Goal: Task Accomplishment & Management: Use online tool/utility

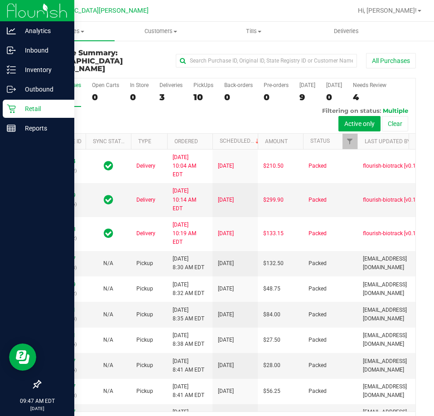
click at [17, 106] on p "Retail" at bounding box center [43, 108] width 54 height 11
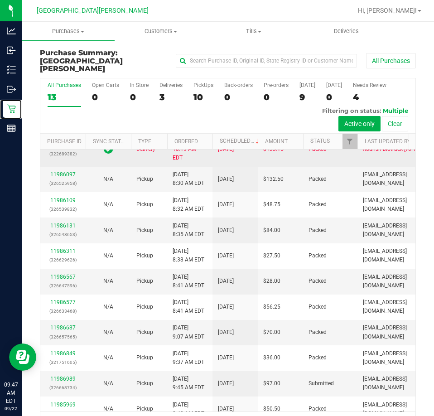
scroll to position [200, 0]
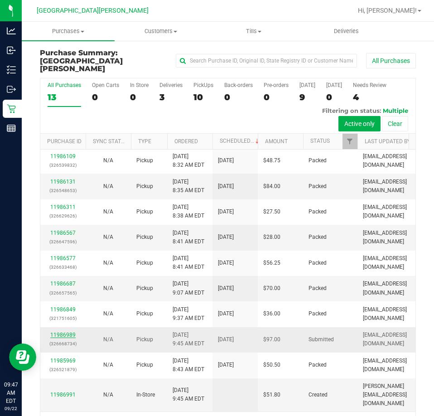
click at [59, 332] on link "11986989" at bounding box center [62, 335] width 25 height 6
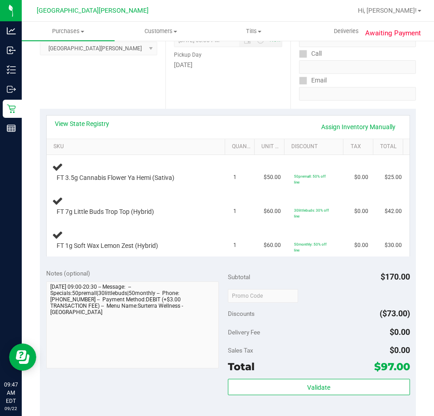
scroll to position [136, 0]
click at [81, 125] on link "View State Registry" at bounding box center [82, 123] width 54 height 9
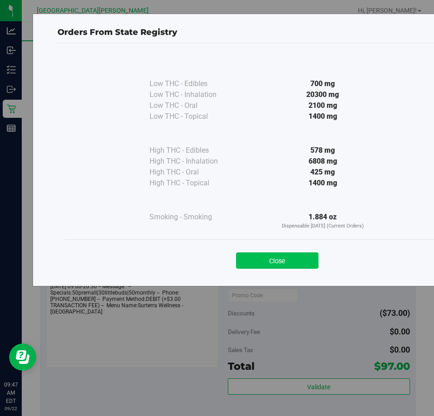
click at [307, 256] on button "Close" at bounding box center [277, 260] width 82 height 16
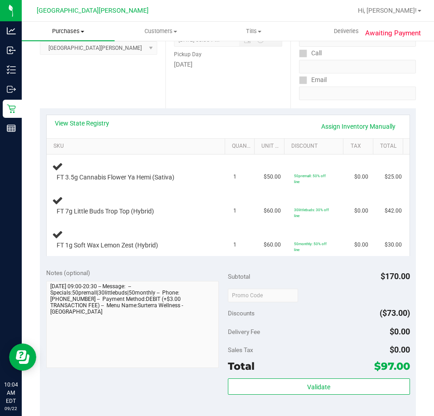
click at [62, 27] on span "Purchases" at bounding box center [68, 31] width 93 height 8
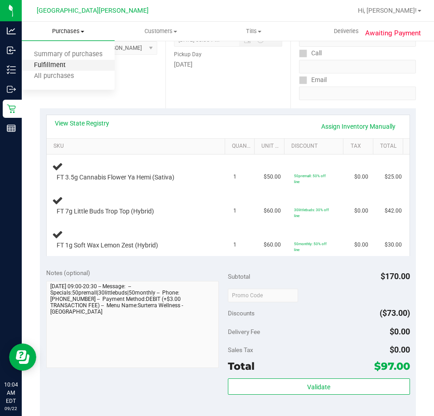
click at [63, 69] on span "Fulfillment" at bounding box center [50, 66] width 56 height 8
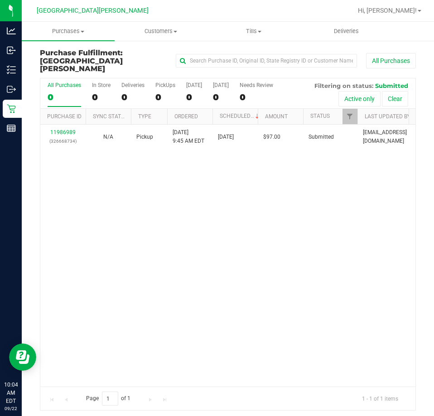
click at [186, 202] on div "11986989 (326668734) N/A Pickup [DATE] 9:45 AM EDT 9/22/2025 $97.00 Submitted […" at bounding box center [227, 256] width 375 height 262
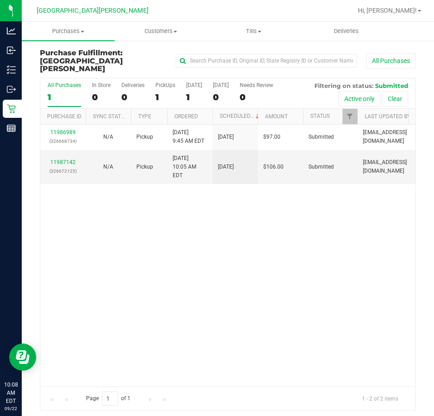
click at [97, 285] on div "11986989 (326668734) N/A Pickup [DATE] 9:45 AM EDT 9/22/2025 $97.00 Submitted […" at bounding box center [227, 256] width 375 height 262
click at [86, 249] on div "11986989 (326668734) N/A Pickup [DATE] 9:45 AM EDT 9/22/2025 $97.00 Submitted […" at bounding box center [227, 256] width 375 height 262
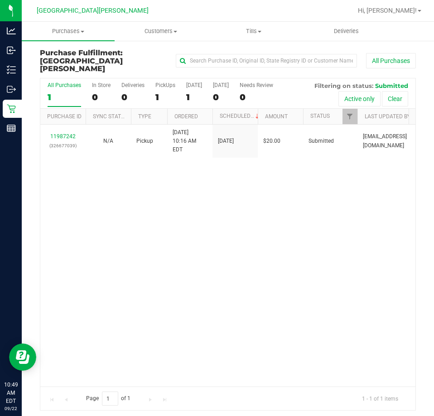
drag, startPoint x: 171, startPoint y: 216, endPoint x: 188, endPoint y: 150, distance: 67.8
click at [171, 216] on div "11987242 (326677039) N/A Pickup [DATE] 10:16 AM EDT 9/22/2025 $20.00 Submitted …" at bounding box center [227, 256] width 375 height 262
click at [240, 208] on div "11987242 (326677039) N/A Pickup [DATE] 10:16 AM EDT 9/22/2025 $20.00 Submitted …" at bounding box center [227, 256] width 375 height 262
click at [288, 313] on div "11987242 (326677039) N/A Pickup [DATE] 10:16 AM EDT 9/22/2025 $20.00 Submitted …" at bounding box center [227, 256] width 375 height 262
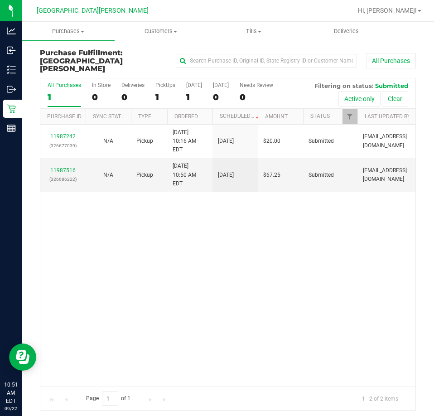
click at [265, 274] on div "11987242 (326677039) N/A Pickup [DATE] 10:16 AM EDT 9/22/2025 $20.00 Submitted …" at bounding box center [227, 256] width 375 height 262
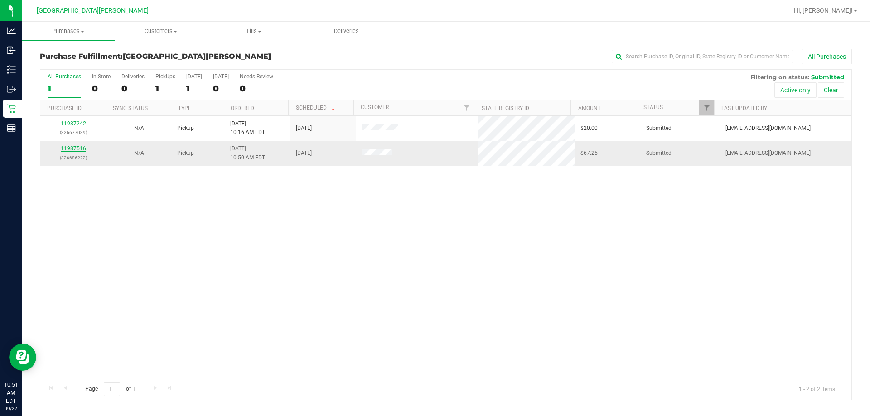
click at [67, 147] on link "11987516" at bounding box center [73, 148] width 25 height 6
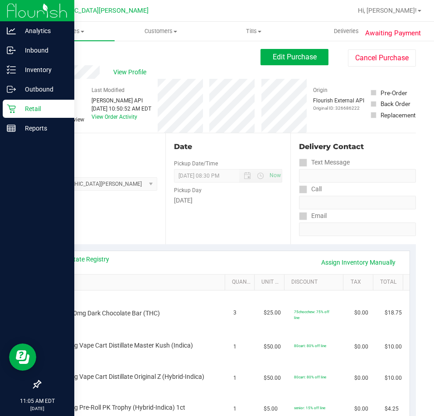
click at [36, 105] on p "Retail" at bounding box center [43, 108] width 54 height 11
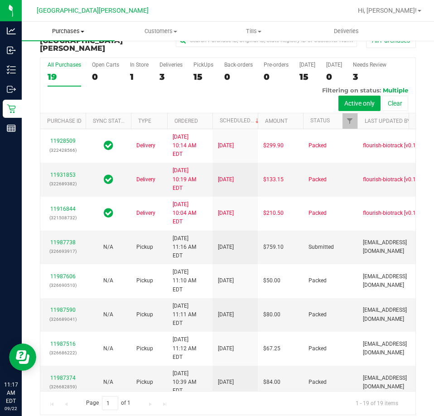
click at [68, 30] on span "Purchases" at bounding box center [68, 31] width 93 height 8
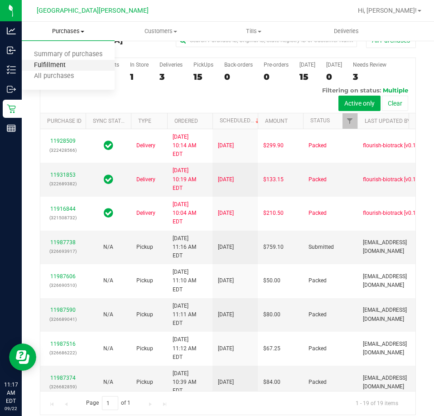
click at [68, 63] on span "Fulfillment" at bounding box center [50, 66] width 56 height 8
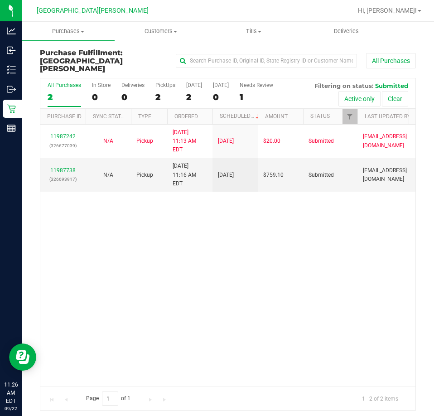
click at [204, 279] on div "11987242 (326677039) N/A Pickup [DATE] 11:13 AM EDT 9/22/2025 $20.00 Submitted …" at bounding box center [227, 256] width 375 height 262
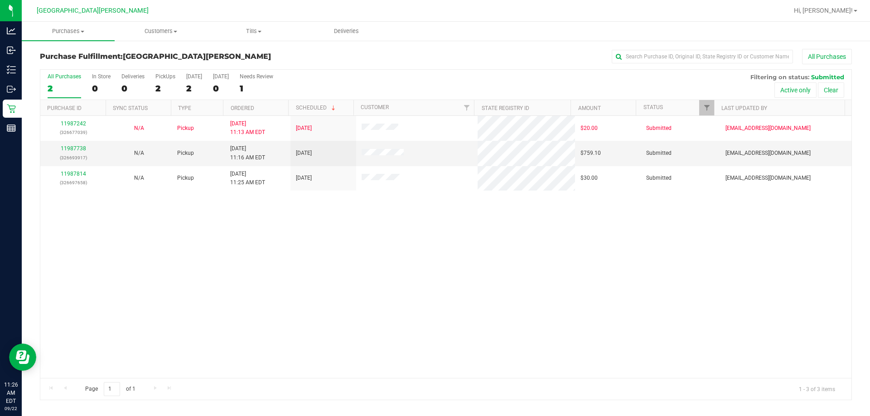
click at [433, 271] on div "11987242 (326677039) N/A Pickup [DATE] 11:13 AM EDT 9/22/2025 $20.00 Submitted …" at bounding box center [445, 247] width 811 height 262
click at [75, 151] on link "11987738" at bounding box center [73, 148] width 25 height 6
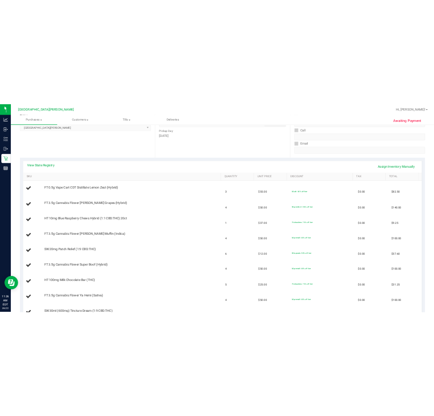
scroll to position [136, 0]
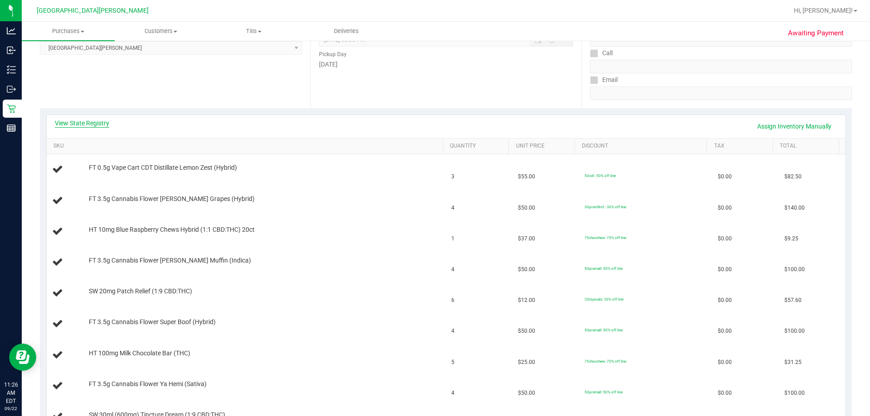
click at [103, 121] on link "View State Registry" at bounding box center [82, 123] width 54 height 9
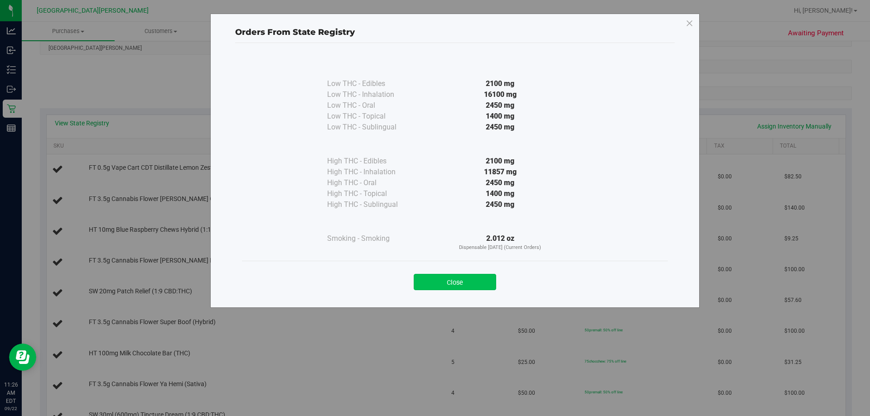
click at [433, 284] on button "Close" at bounding box center [455, 282] width 82 height 16
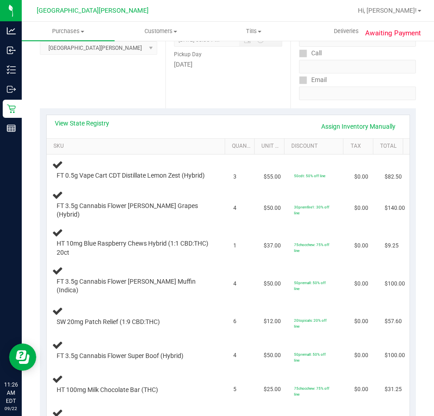
click at [74, 17] on div "[GEOGRAPHIC_DATA][PERSON_NAME]" at bounding box center [92, 11] width 132 height 14
click at [72, 28] on span "Purchases" at bounding box center [68, 31] width 93 height 8
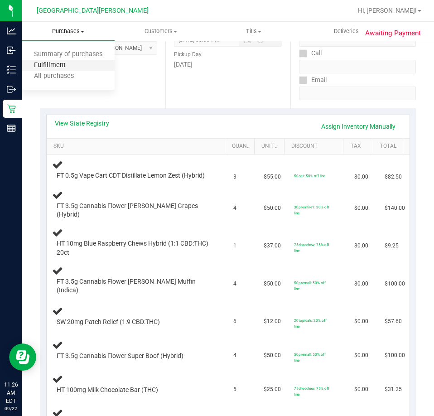
click at [60, 67] on span "Fulfillment" at bounding box center [50, 66] width 56 height 8
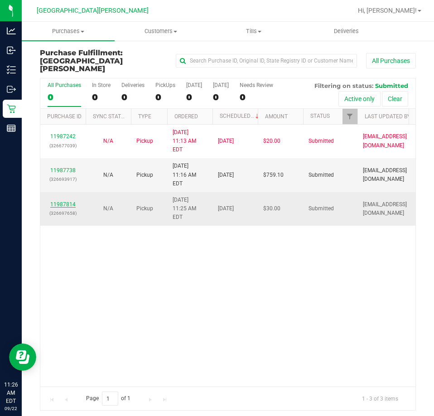
click at [68, 201] on link "11987814" at bounding box center [62, 204] width 25 height 6
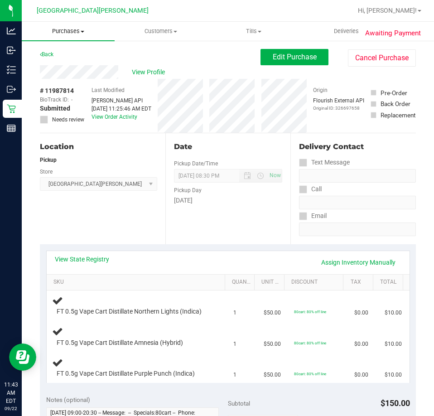
drag, startPoint x: 76, startPoint y: 31, endPoint x: 76, endPoint y: 43, distance: 11.8
click at [76, 31] on span "Purchases" at bounding box center [68, 31] width 93 height 8
click at [75, 66] on span "Fulfillment" at bounding box center [50, 66] width 56 height 8
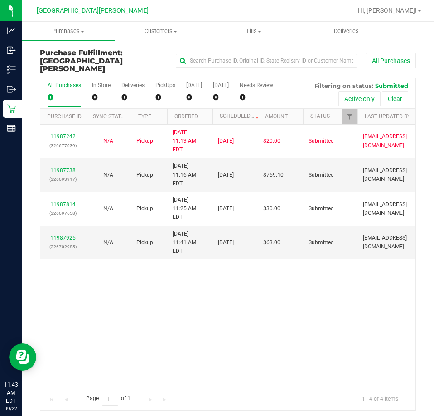
click at [210, 283] on div "11987242 (326677039) N/A Pickup [DATE] 11:13 AM EDT 9/22/2025 $20.00 Submitted …" at bounding box center [227, 256] width 375 height 262
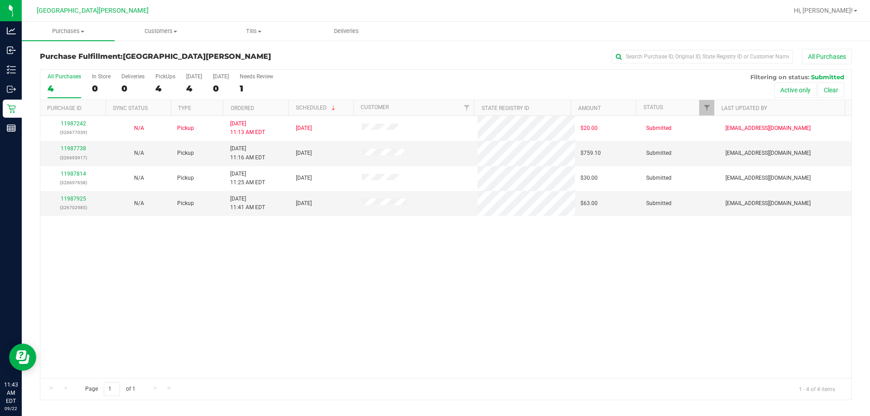
drag, startPoint x: 515, startPoint y: 340, endPoint x: 526, endPoint y: 329, distance: 15.7
click at [433, 340] on div "11987242 (326677039) N/A Pickup [DATE] 11:13 AM EDT 9/22/2025 $20.00 Submitted …" at bounding box center [445, 247] width 811 height 262
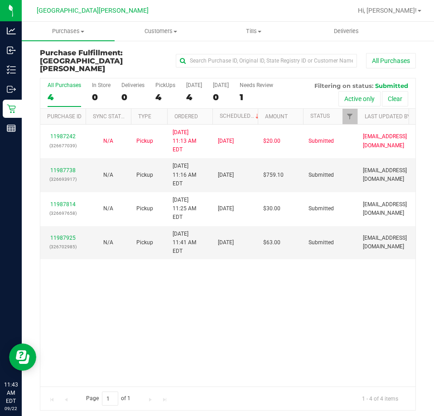
click at [149, 320] on div "11987242 (326677039) N/A Pickup [DATE] 11:13 AM EDT 9/22/2025 $20.00 Submitted …" at bounding box center [227, 256] width 375 height 262
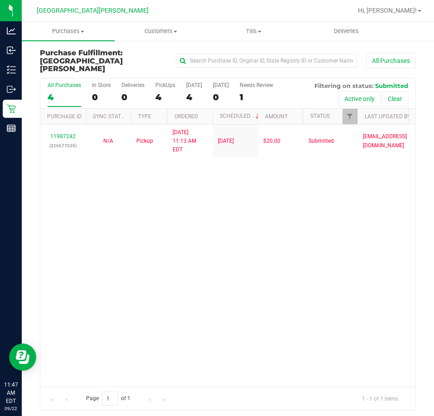
click at [238, 240] on div "11987242 (326677039) N/A Pickup [DATE] 11:13 AM EDT 9/22/2025 $20.00 Submitted …" at bounding box center [227, 256] width 375 height 262
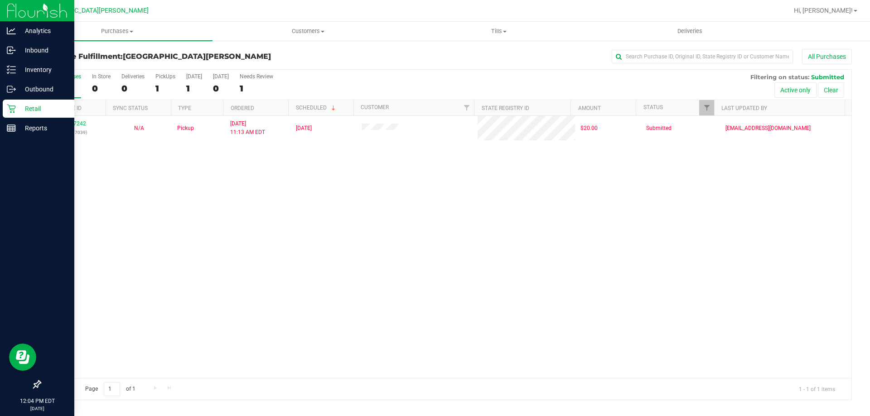
drag, startPoint x: 11, startPoint y: 107, endPoint x: 20, endPoint y: 103, distance: 9.7
click at [12, 107] on icon at bounding box center [11, 108] width 9 height 9
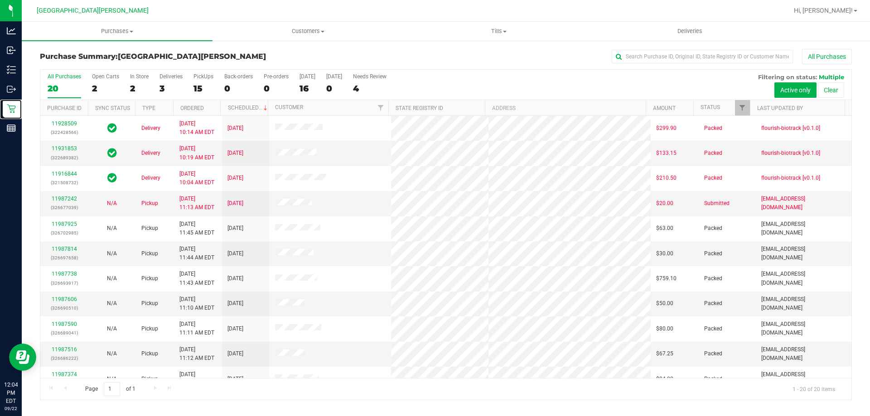
scroll to position [239, 0]
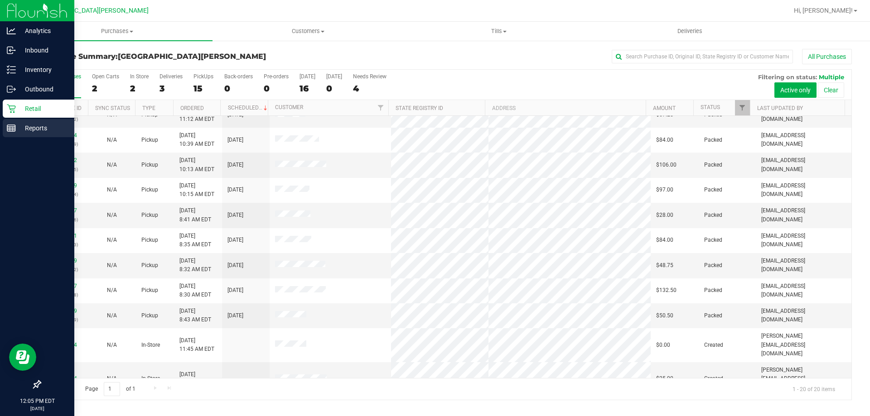
click at [15, 135] on div "Reports" at bounding box center [39, 128] width 72 height 18
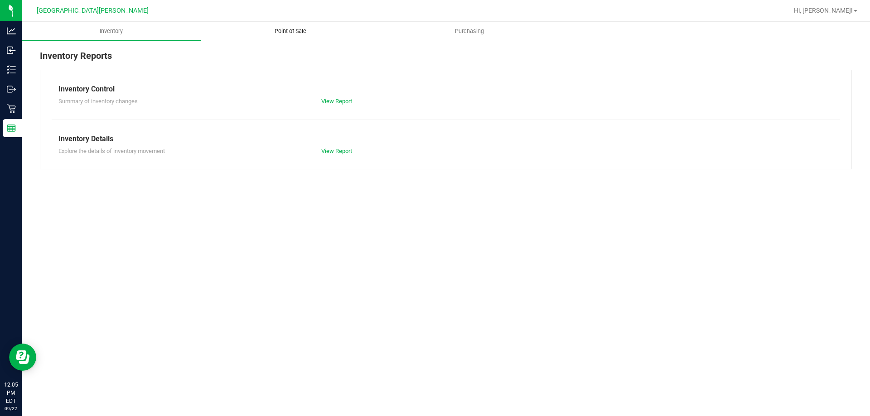
click at [276, 29] on span "Point of Sale" at bounding box center [290, 31] width 56 height 8
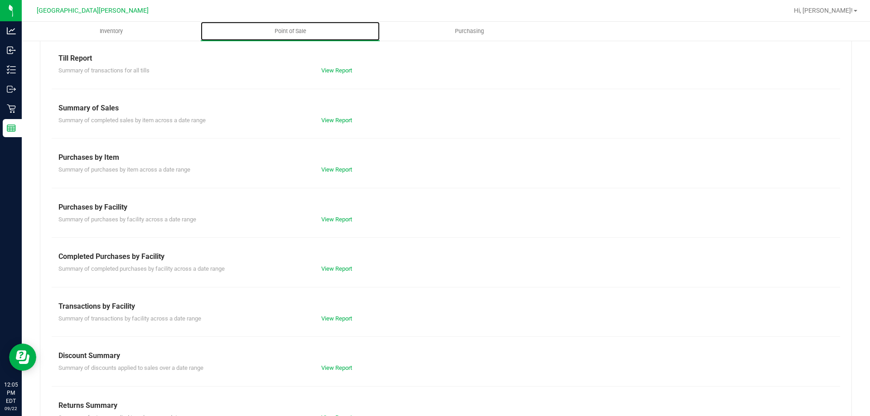
scroll to position [60, 0]
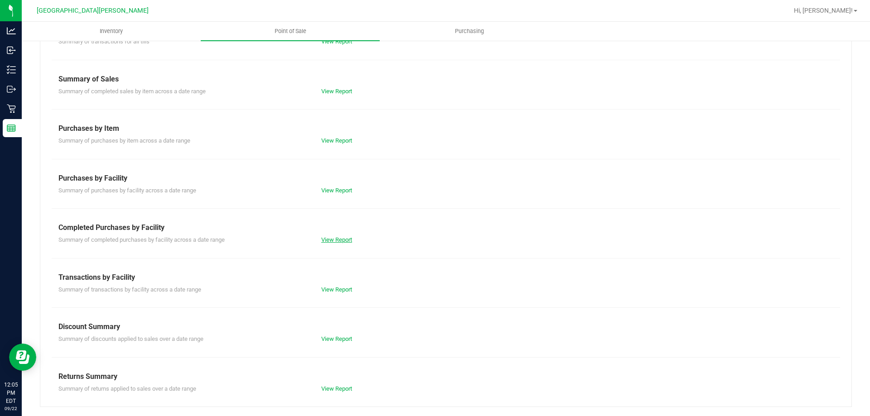
click at [346, 240] on link "View Report" at bounding box center [336, 239] width 31 height 7
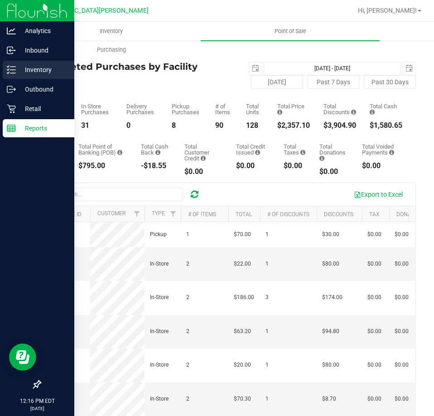
click at [24, 72] on p "Inventory" at bounding box center [43, 69] width 54 height 11
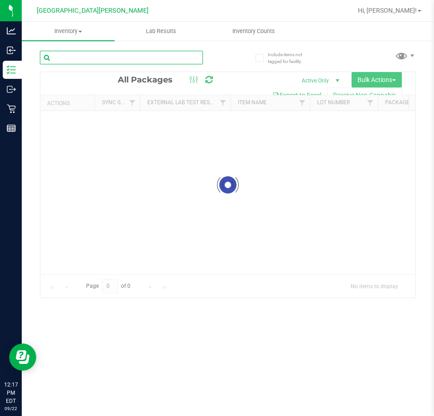
click at [65, 55] on input "text" at bounding box center [121, 58] width 163 height 14
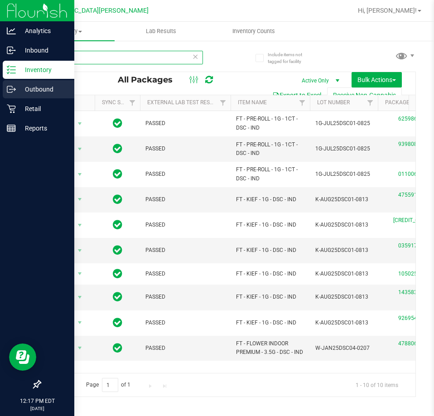
type input "dsc"
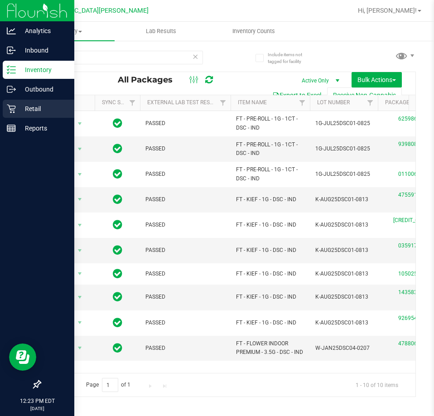
click at [15, 107] on icon at bounding box center [11, 109] width 9 height 9
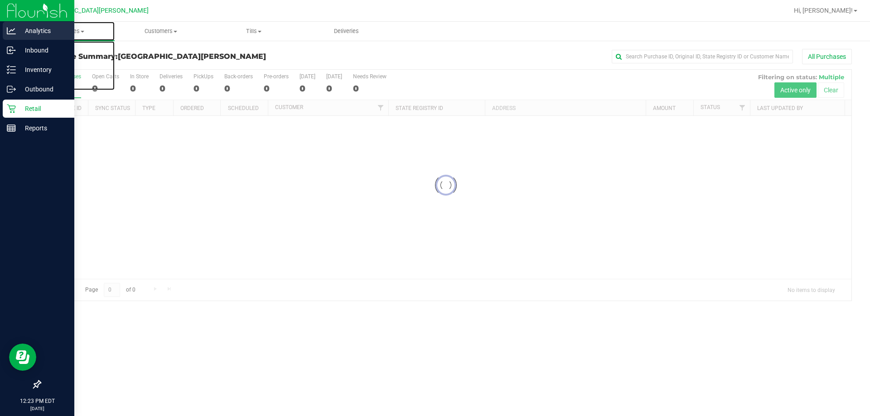
drag, startPoint x: 81, startPoint y: 33, endPoint x: 20, endPoint y: 35, distance: 60.3
click at [79, 33] on span "Purchases" at bounding box center [68, 31] width 93 height 8
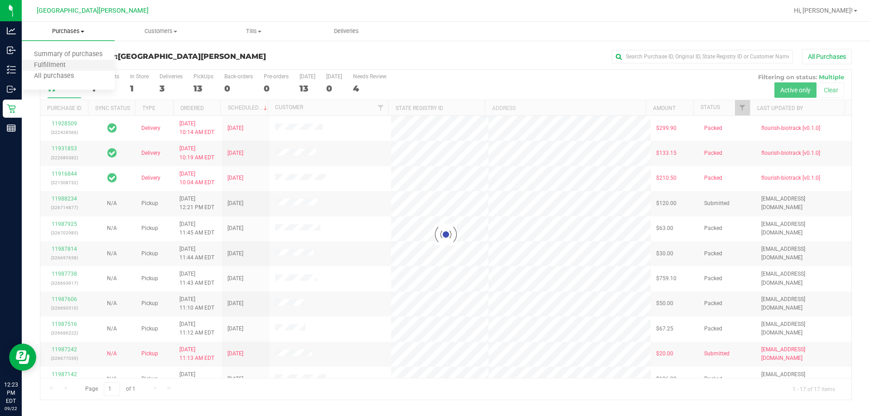
click at [81, 66] on li "Fulfillment" at bounding box center [68, 65] width 93 height 11
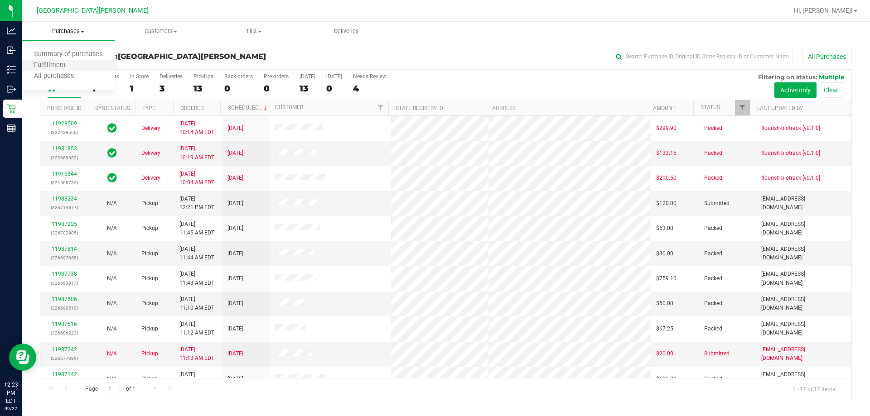
click at [81, 66] on li "Fulfillment" at bounding box center [68, 65] width 93 height 11
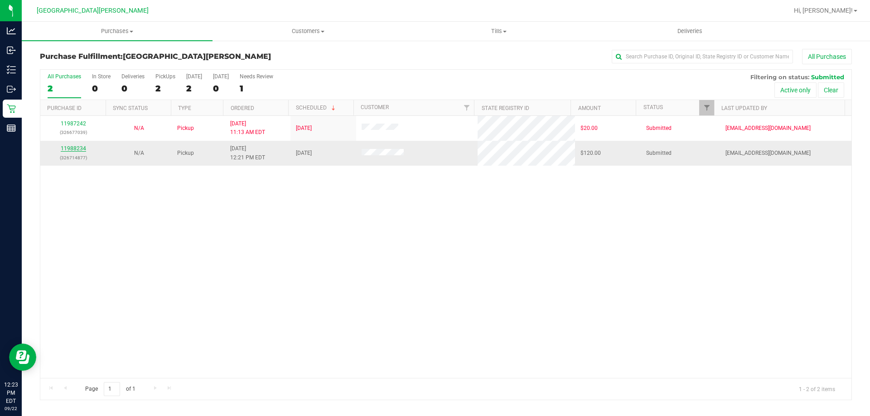
click at [66, 146] on link "11988234" at bounding box center [73, 148] width 25 height 6
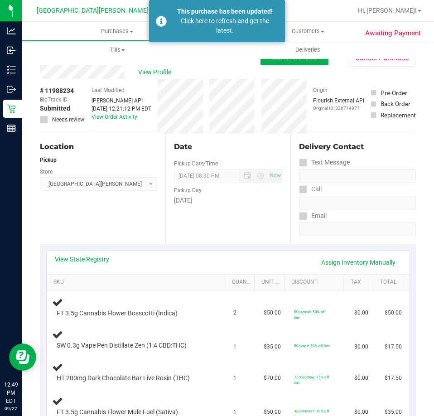
click at [115, 223] on div "Location Pickup Store Key West WC Select Store Bonita Springs WC Boynton Beach …" at bounding box center [102, 188] width 125 height 111
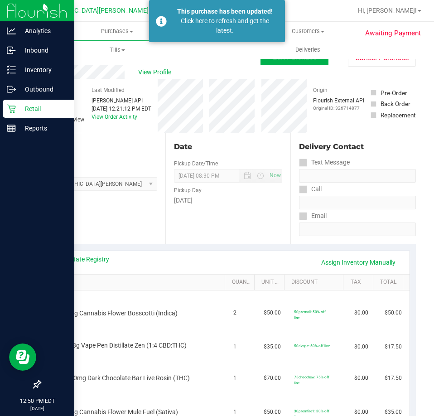
click at [11, 110] on icon at bounding box center [11, 109] width 9 height 9
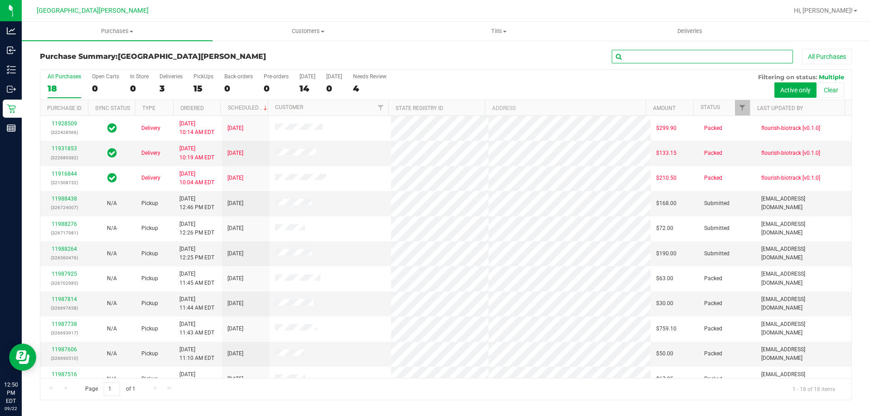
click at [668, 57] on input "text" at bounding box center [701, 57] width 181 height 14
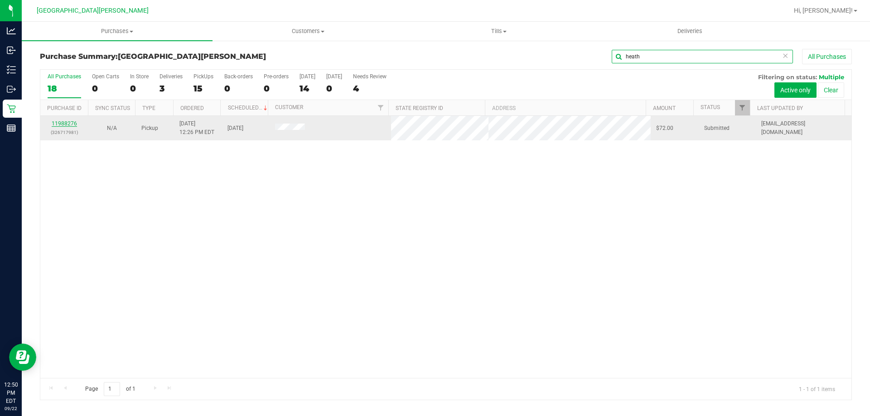
type input "heath"
click at [57, 125] on link "11988276" at bounding box center [64, 123] width 25 height 6
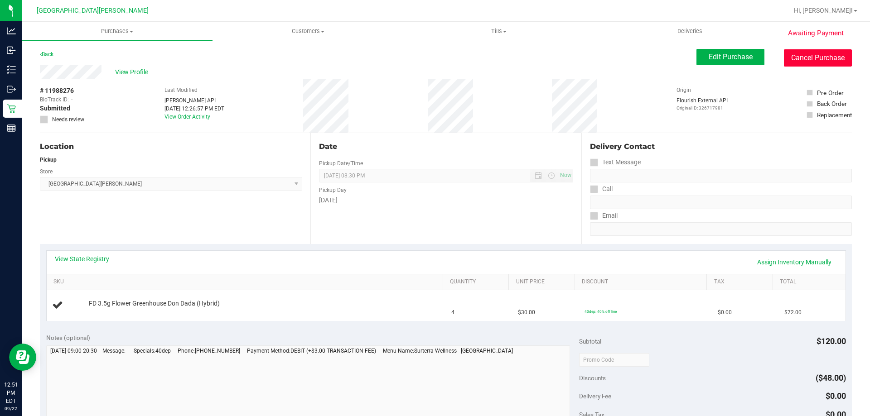
click at [804, 61] on button "Cancel Purchase" at bounding box center [818, 57] width 68 height 17
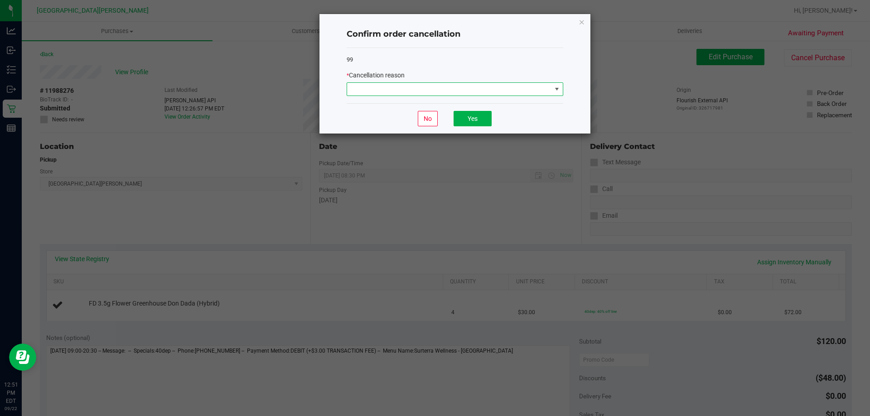
click at [445, 95] on span at bounding box center [449, 89] width 204 height 13
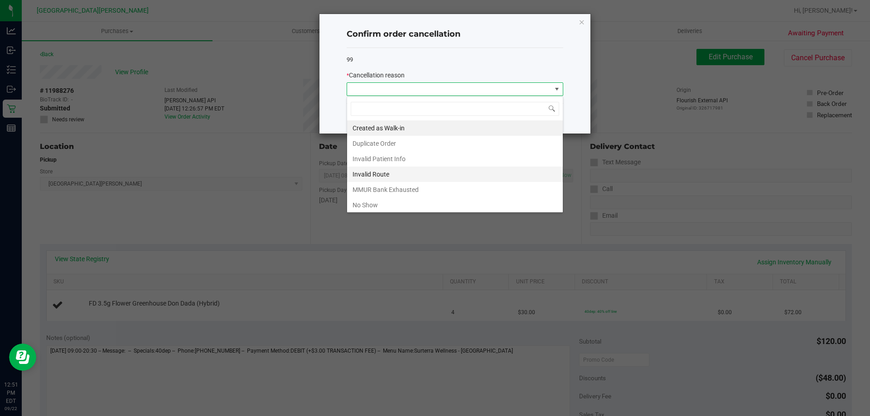
scroll to position [14, 216]
click at [383, 144] on li "Duplicate Order" at bounding box center [455, 143] width 216 height 15
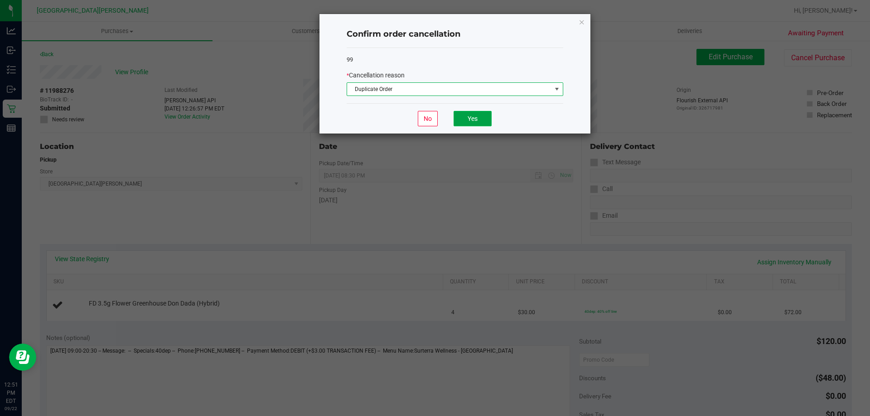
click at [467, 120] on button "Yes" at bounding box center [472, 118] width 38 height 15
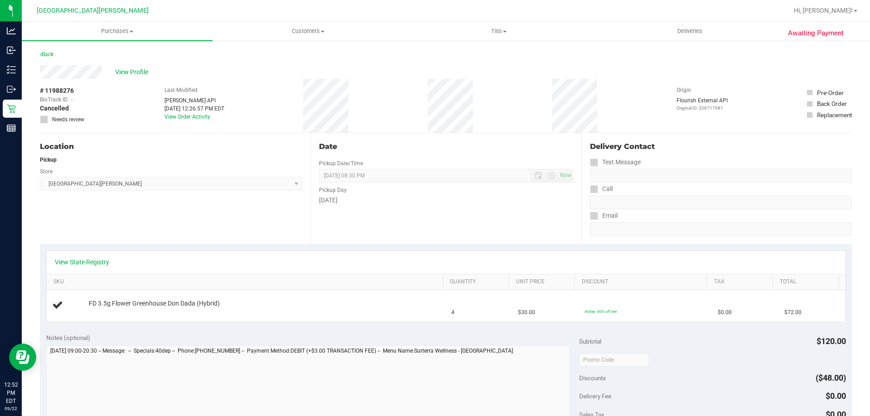
drag, startPoint x: 522, startPoint y: 108, endPoint x: 486, endPoint y: 96, distance: 38.2
click at [522, 108] on div "# 11988276 BioTrack ID: - Cancelled Needs review Last Modified Jane API Sep 22,…" at bounding box center [446, 106] width 812 height 54
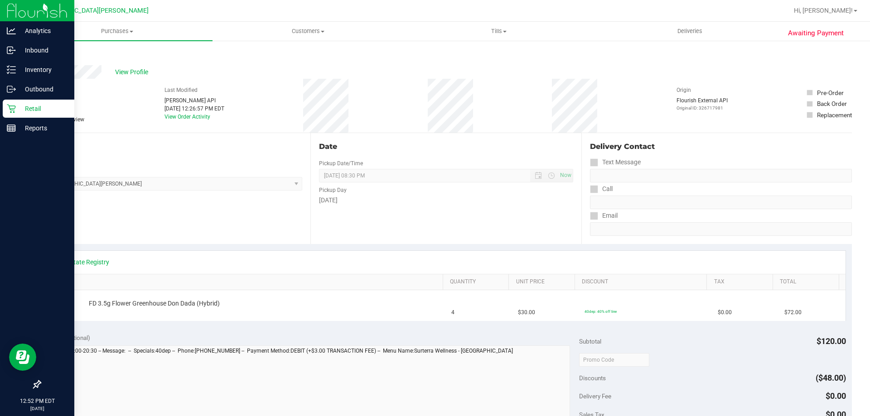
click at [15, 108] on icon at bounding box center [11, 108] width 9 height 9
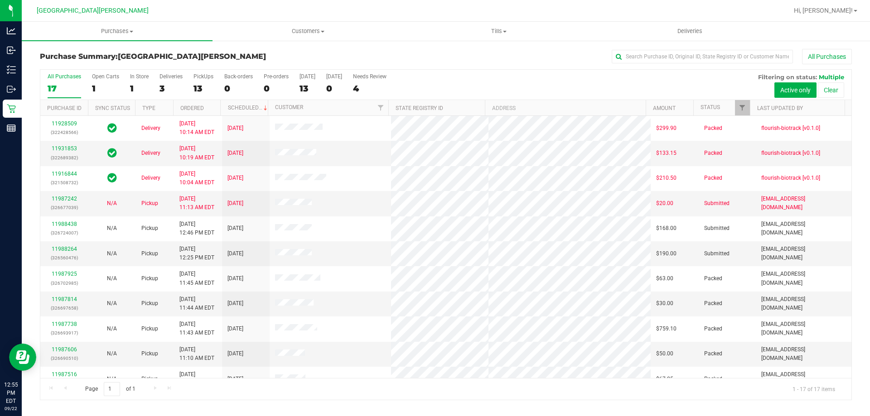
click at [504, 64] on div "All Purchases" at bounding box center [580, 56] width 541 height 15
click at [485, 76] on div "All Purchases 17 Open Carts 1 In Store 1 Deliveries 3 PickUps 13 Back-orders 0 …" at bounding box center [445, 73] width 811 height 7
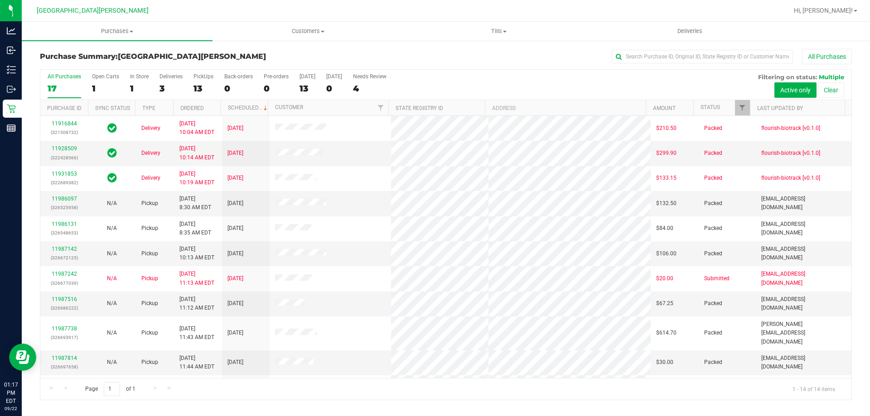
click at [490, 68] on div "Purchase Summary: Key West WC All Purchases" at bounding box center [446, 59] width 812 height 20
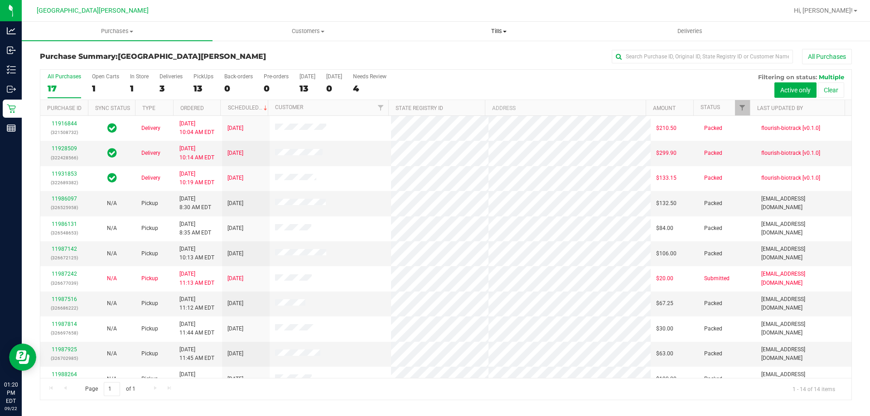
drag, startPoint x: 496, startPoint y: 58, endPoint x: 408, endPoint y: 27, distance: 93.8
click at [496, 58] on div "All Purchases" at bounding box center [580, 56] width 541 height 15
click at [200, 82] on label "PickUps 13" at bounding box center [203, 85] width 20 height 25
click at [0, 0] on input "PickUps 13" at bounding box center [0, 0] width 0 height 0
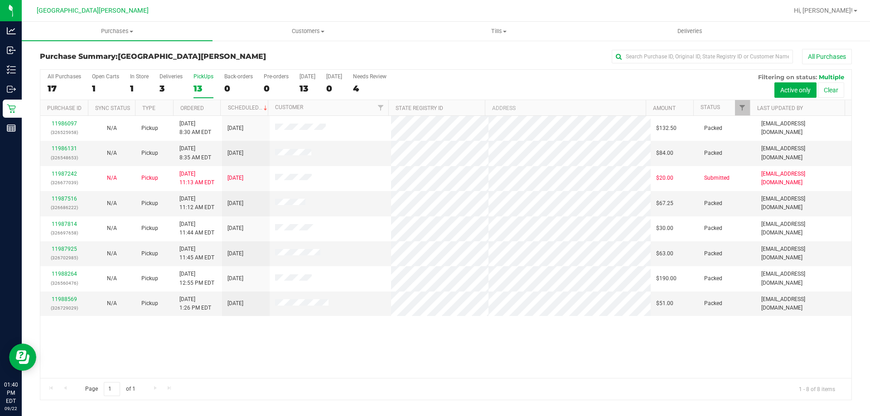
click at [200, 82] on label "PickUps 13" at bounding box center [203, 85] width 20 height 25
click at [0, 0] on input "PickUps 13" at bounding box center [0, 0] width 0 height 0
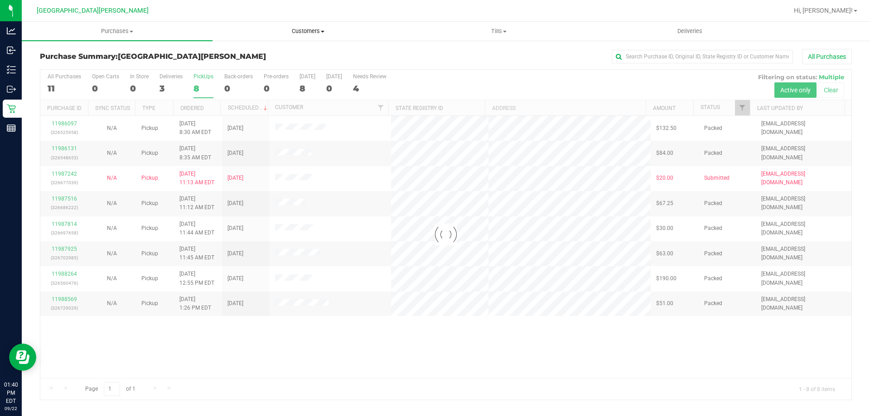
click at [303, 27] on span "Customers" at bounding box center [308, 31] width 190 height 8
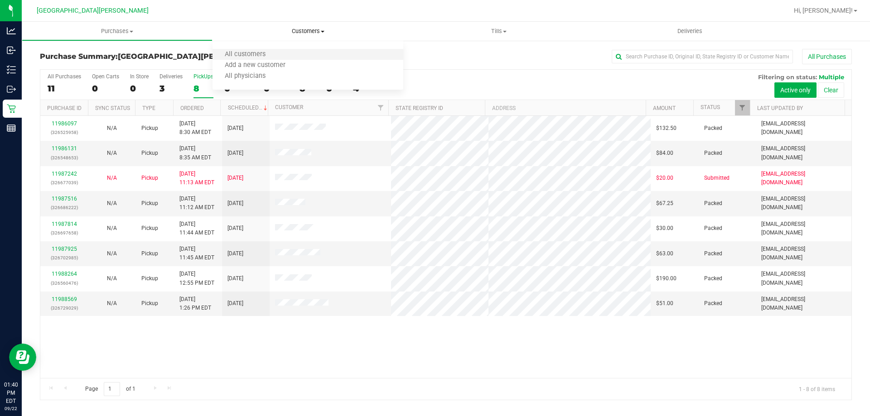
click at [282, 53] on li "All customers" at bounding box center [307, 54] width 191 height 11
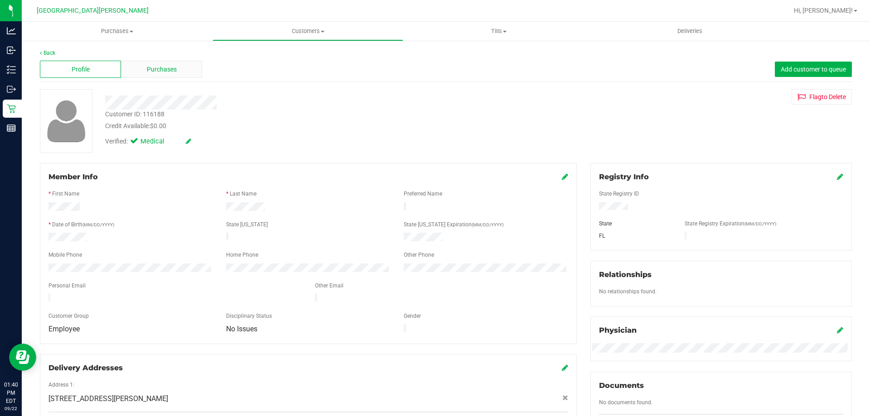
click at [163, 67] on span "Purchases" at bounding box center [162, 70] width 30 height 10
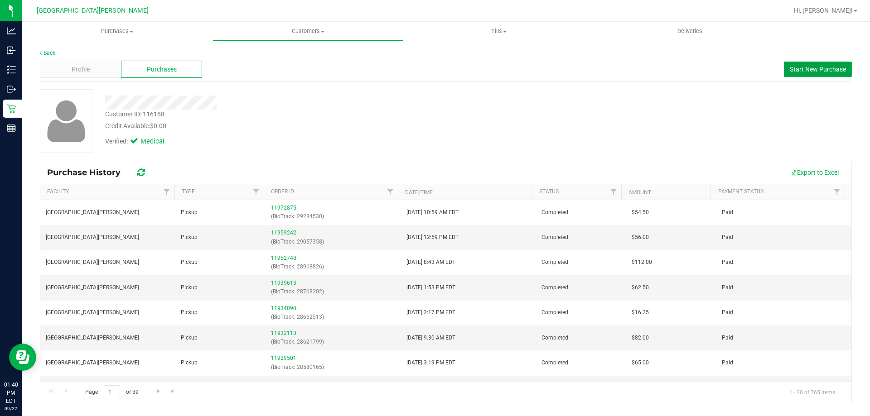
click at [827, 63] on button "Start New Purchase" at bounding box center [818, 69] width 68 height 15
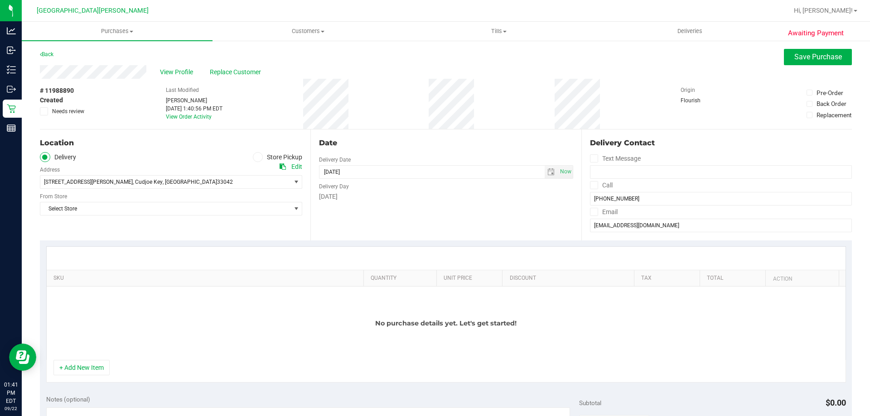
click at [259, 158] on span at bounding box center [258, 157] width 10 height 10
click at [0, 0] on input "Store Pickup" at bounding box center [0, 0] width 0 height 0
click at [244, 185] on span "Select Store" at bounding box center [165, 182] width 250 height 13
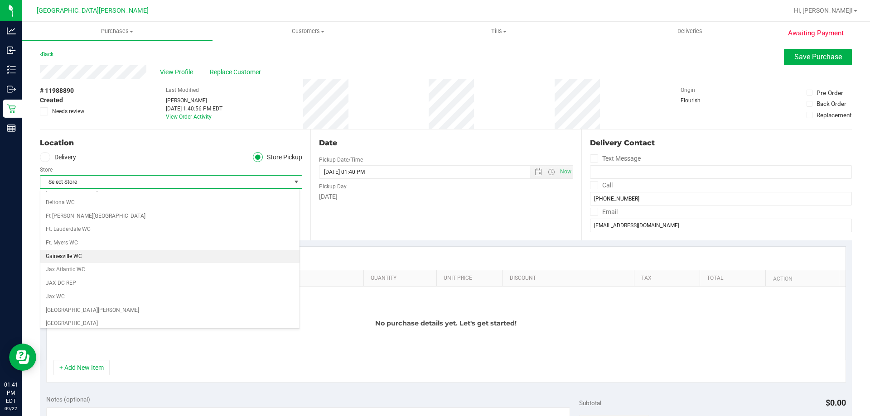
scroll to position [181, 0]
click at [97, 255] on li "[GEOGRAPHIC_DATA][PERSON_NAME]" at bounding box center [169, 259] width 259 height 14
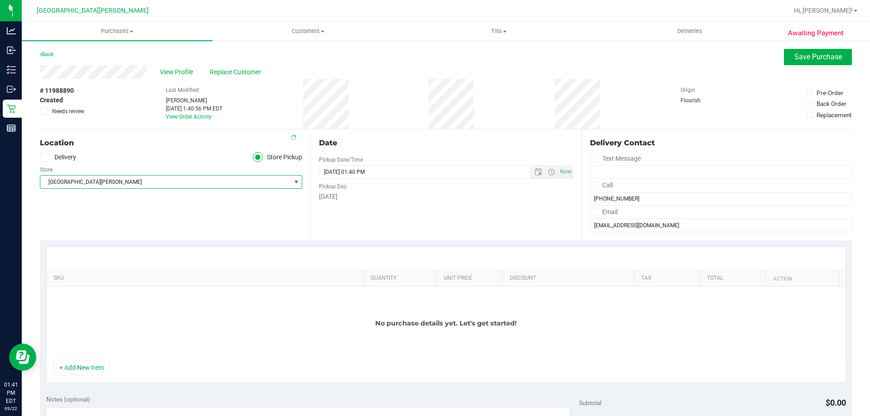
click at [146, 224] on div "Location Delivery Store Pickup Store Key West WC Select Store Bonita Springs WC…" at bounding box center [175, 185] width 270 height 111
click at [93, 366] on button "+ Add New Item" at bounding box center [81, 367] width 56 height 15
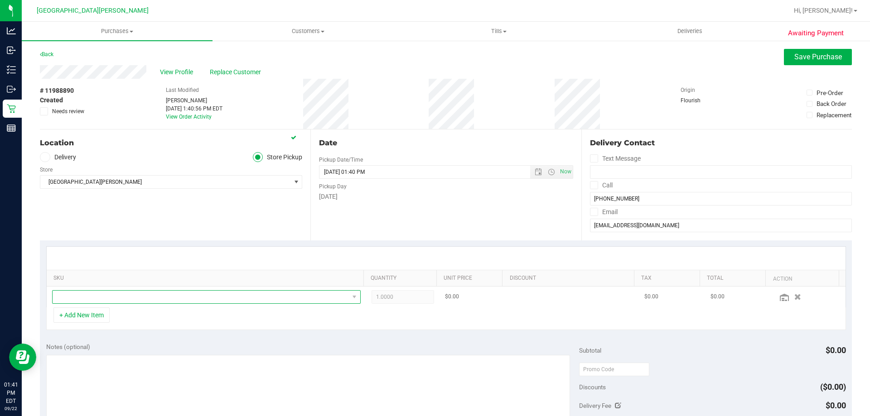
click at [125, 302] on span "NO DATA FOUND" at bounding box center [201, 297] width 296 height 13
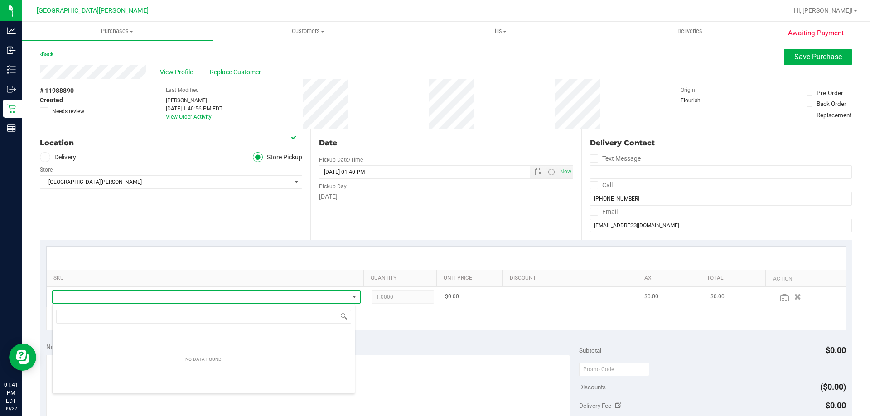
scroll to position [14, 300]
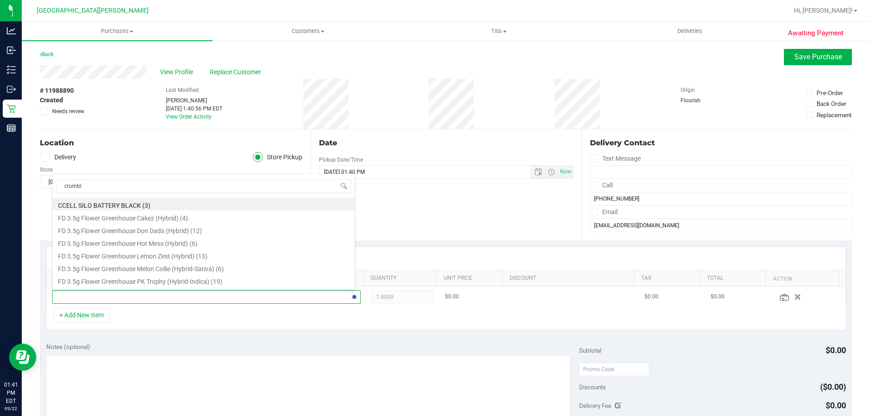
type input "crumble"
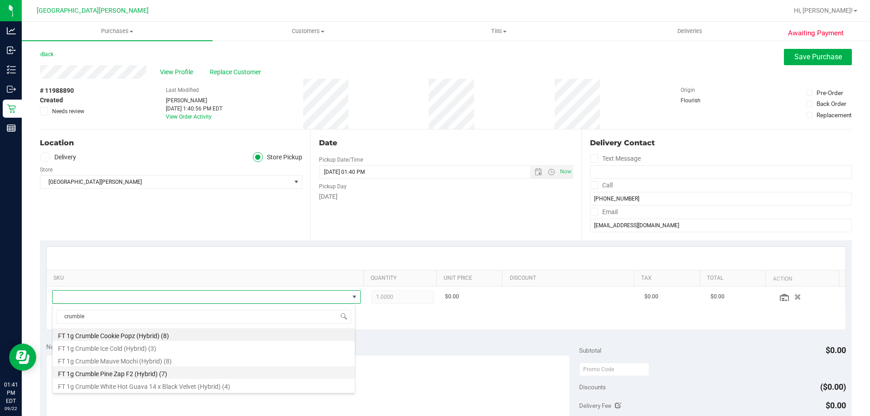
click at [150, 373] on li "FT 1g Crumble Pine Zap F2 (Hybrid) (7)" at bounding box center [204, 372] width 302 height 13
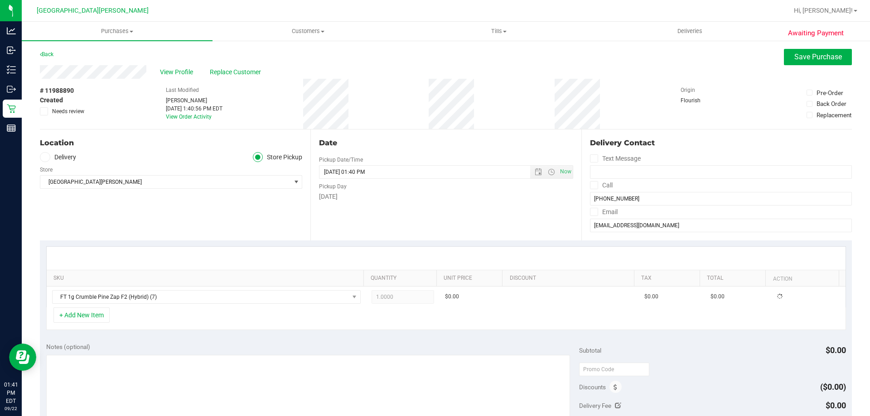
click at [153, 253] on div at bounding box center [446, 258] width 798 height 23
click at [145, 325] on div "+ Add New Item" at bounding box center [445, 319] width 799 height 23
click at [95, 317] on button "+ Add New Item" at bounding box center [81, 315] width 56 height 15
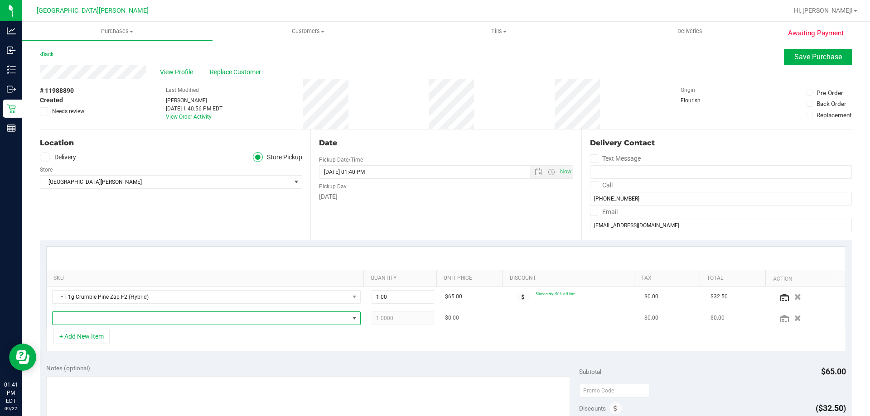
click at [113, 319] on span "NO DATA FOUND" at bounding box center [201, 318] width 296 height 13
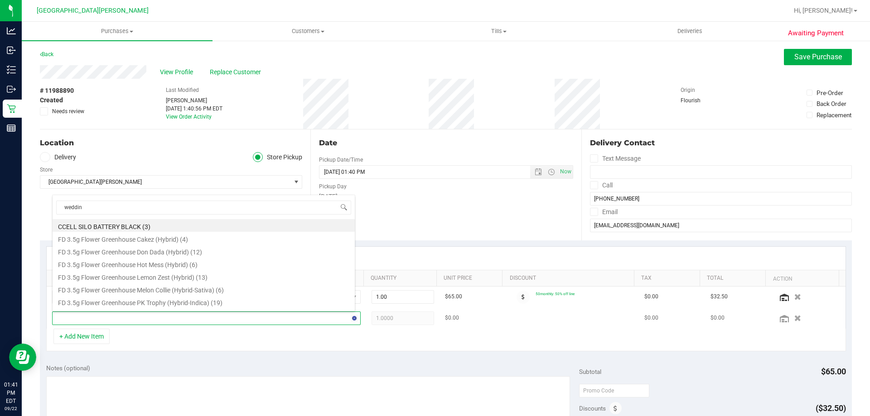
type input "wedding"
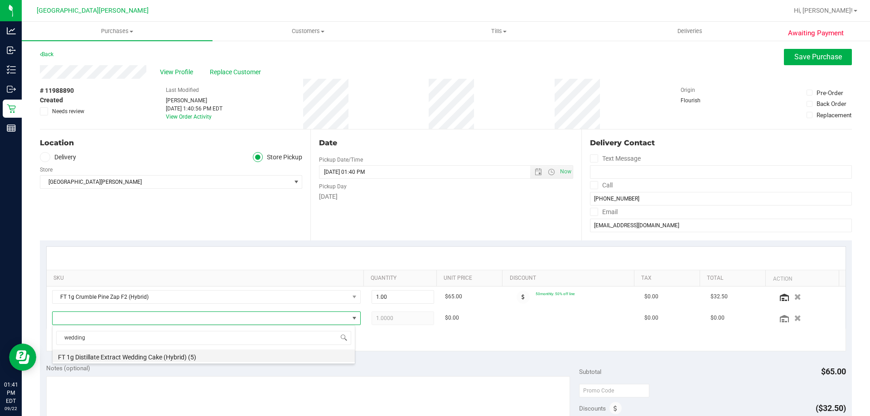
click at [144, 355] on li "FT 1g Distillate Extract Wedding Cake (Hybrid) (5)" at bounding box center [204, 356] width 302 height 13
click at [221, 197] on div "Location Delivery Store Pickup Store Key West WC Select Store Bonita Springs WC…" at bounding box center [175, 185] width 270 height 111
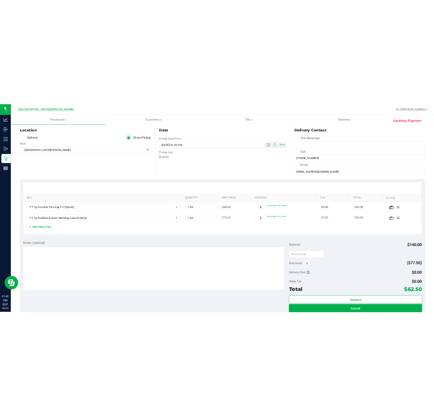
scroll to position [136, 0]
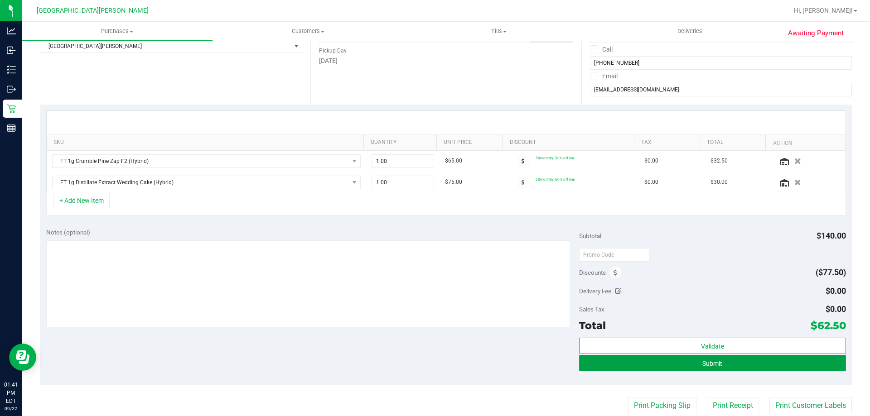
click at [671, 361] on button "Submit" at bounding box center [712, 363] width 266 height 16
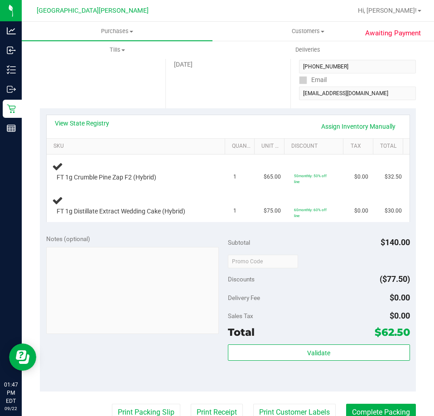
click at [110, 96] on div "Location Pickup Store Key West WC Select Store Bonita Springs WC Boynton Beach …" at bounding box center [102, 52] width 125 height 111
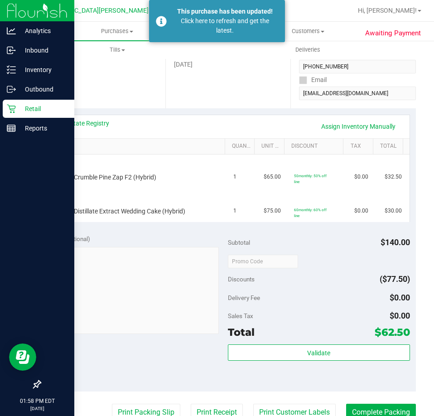
click at [7, 109] on icon at bounding box center [11, 108] width 9 height 9
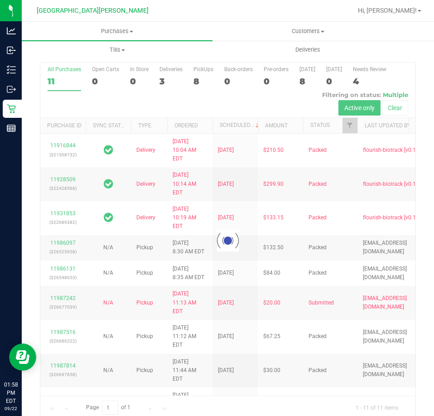
scroll to position [20, 0]
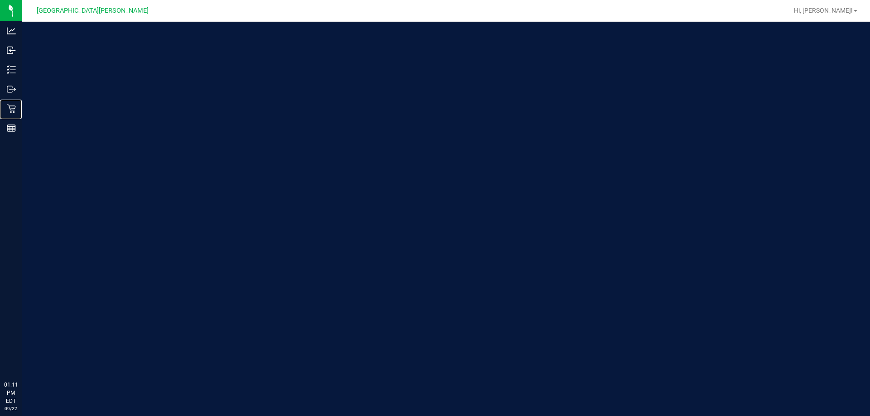
click at [15, 116] on div "Retail" at bounding box center [12, 109] width 19 height 18
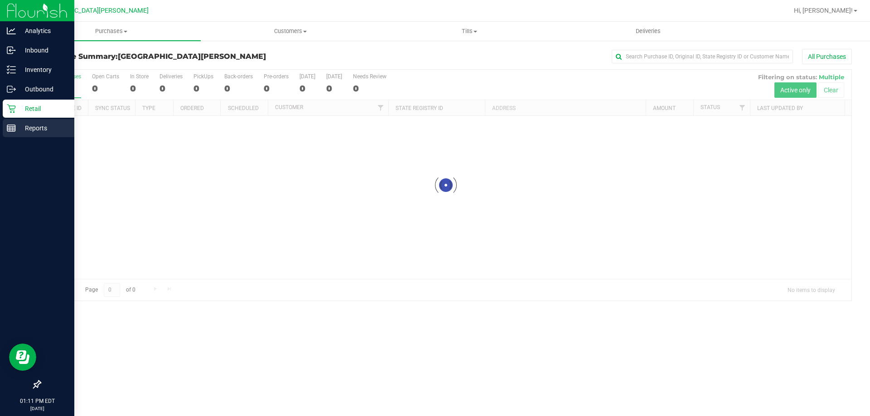
click at [23, 129] on p "Reports" at bounding box center [43, 128] width 54 height 11
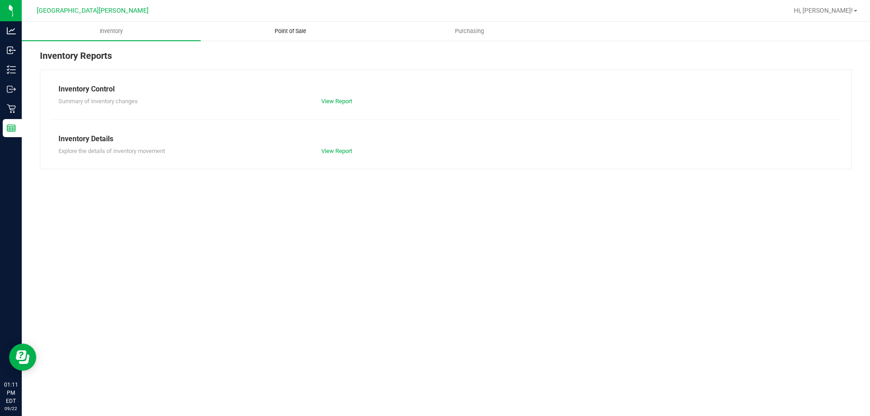
click at [300, 31] on span "Point of Sale" at bounding box center [290, 31] width 56 height 8
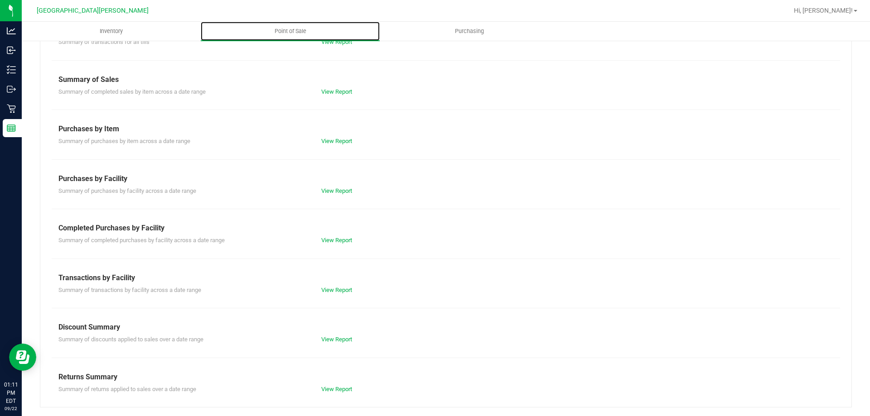
scroll to position [60, 0]
click at [325, 240] on link "View Report" at bounding box center [336, 239] width 31 height 7
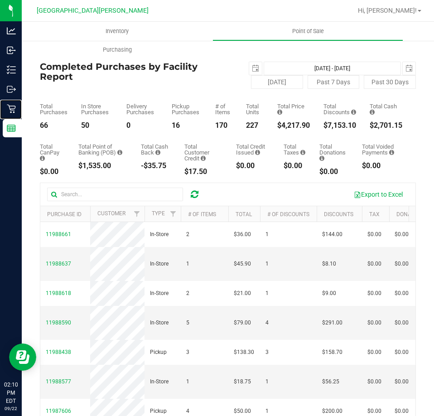
drag, startPoint x: 19, startPoint y: 106, endPoint x: 89, endPoint y: 95, distance: 71.1
click at [0, 0] on p "Retail" at bounding box center [0, 0] width 0 height 0
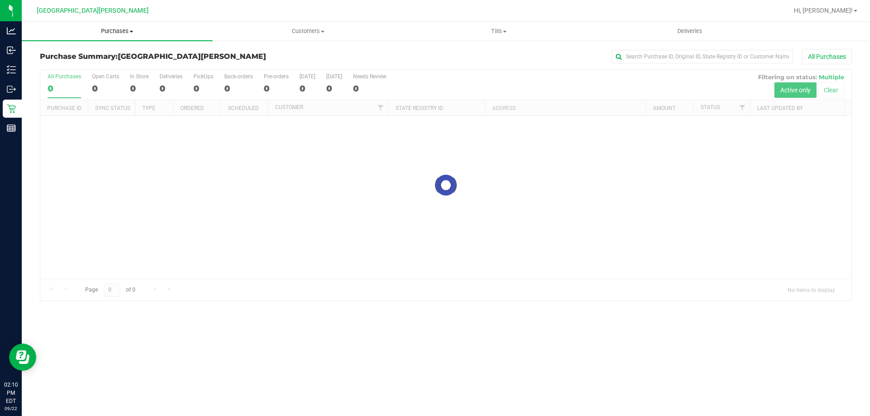
click at [115, 29] on span "Purchases" at bounding box center [117, 31] width 191 height 8
click at [89, 66] on li "Fulfillment" at bounding box center [117, 65] width 191 height 11
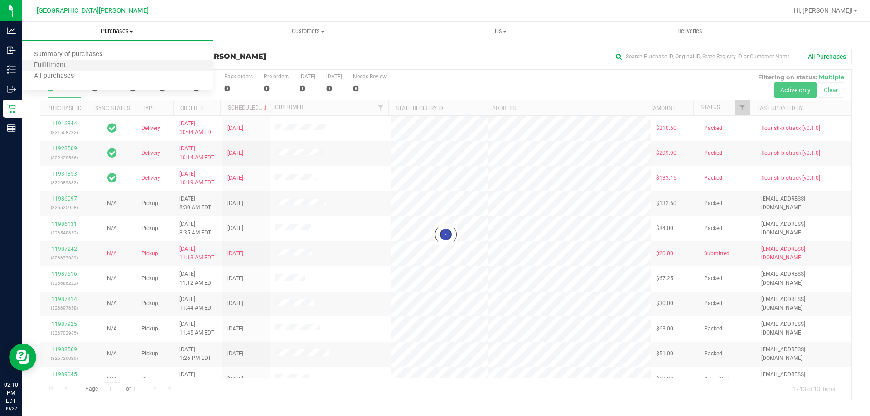
click at [89, 64] on li "Fulfillment" at bounding box center [117, 65] width 191 height 11
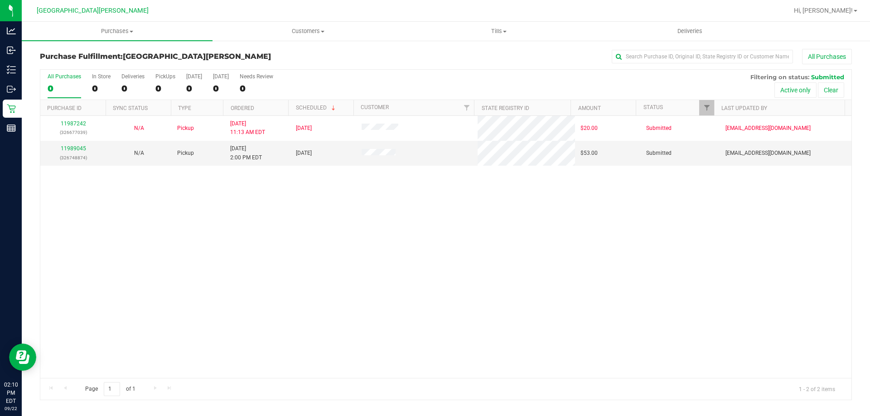
click at [147, 226] on div "11987242 (326677039) N/A Pickup 9/22/2025 11:13 AM EDT 9/22/2025 $20.00 Submitt…" at bounding box center [445, 247] width 811 height 262
click at [73, 149] on link "11989045" at bounding box center [73, 148] width 25 height 6
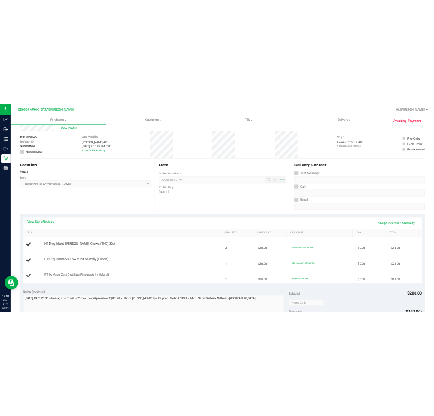
scroll to position [45, 0]
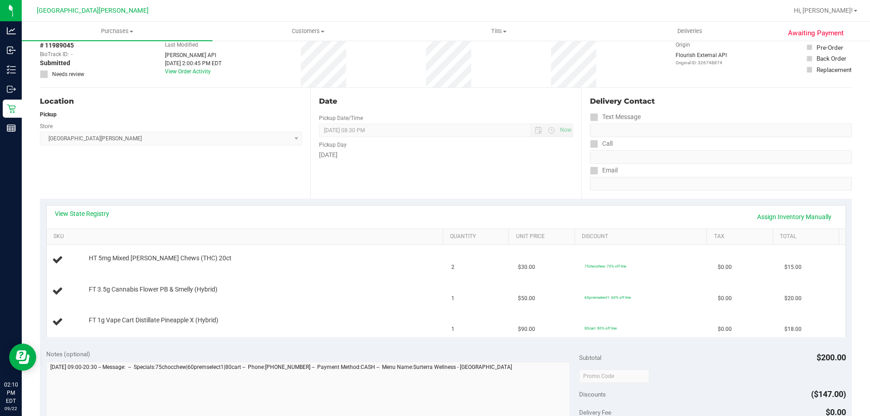
click at [83, 219] on div "View State Registry Assign Inventory Manually" at bounding box center [446, 216] width 782 height 15
click at [86, 214] on link "View State Registry" at bounding box center [82, 213] width 54 height 9
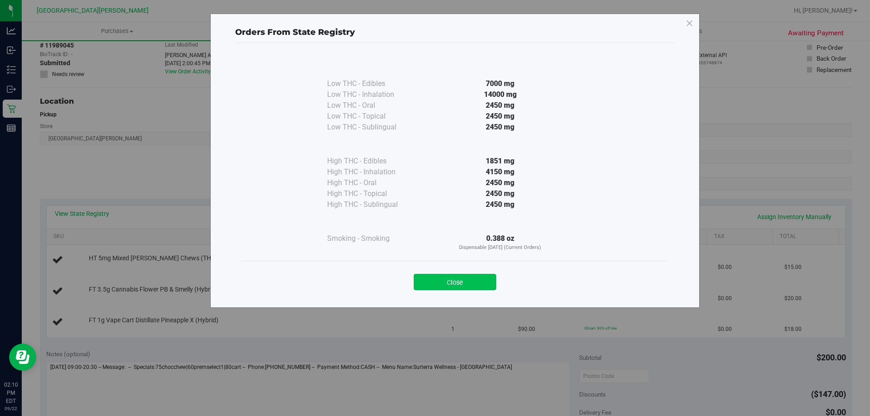
click at [433, 276] on button "Close" at bounding box center [455, 282] width 82 height 16
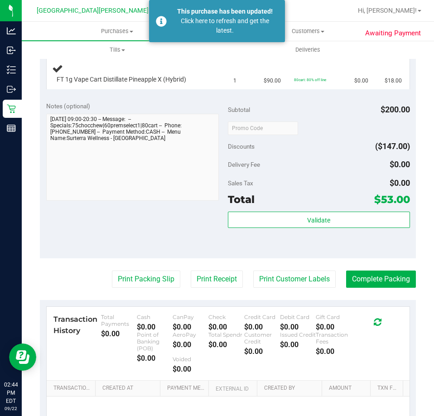
scroll to position [396, 0]
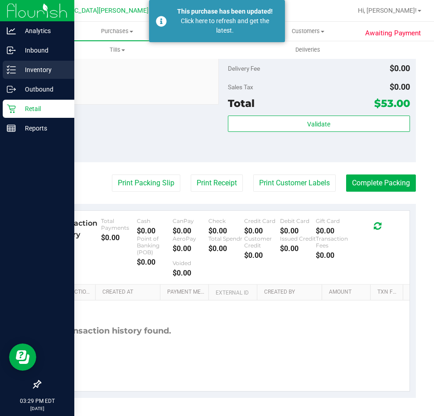
click at [16, 69] on p "Inventory" at bounding box center [43, 69] width 54 height 11
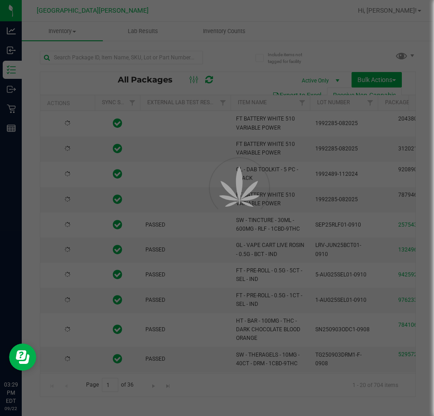
click at [104, 57] on div at bounding box center [217, 208] width 434 height 416
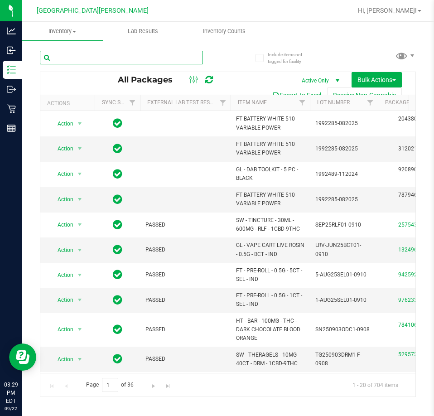
click at [89, 54] on input "text" at bounding box center [121, 58] width 163 height 14
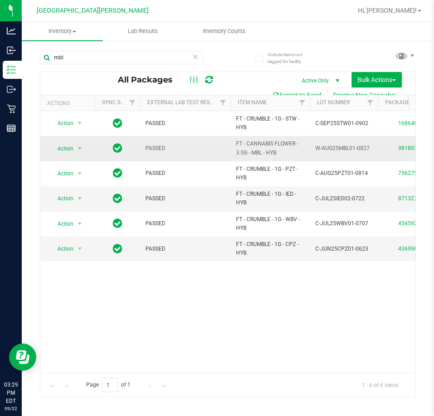
drag, startPoint x: 286, startPoint y: 154, endPoint x: 225, endPoint y: 149, distance: 61.4
copy tr "FT - CANNABIS FLOWER - 3.5G - MBL - HYB"
click at [88, 58] on input "mbl" at bounding box center [121, 58] width 163 height 14
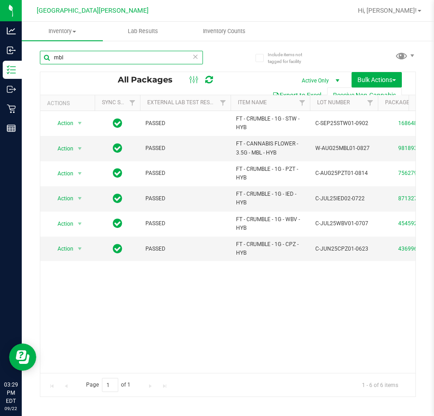
paste input "FT - CANNABIS FLOWER - 3.5G - MBL - HYB"
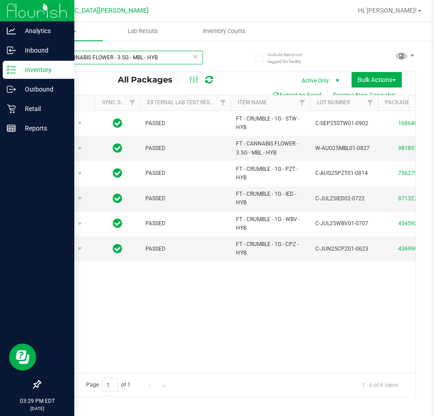
type input "FT - CANNABIS FLOWER - 3.5G - MBL - HYB"
